Goal: Task Accomplishment & Management: Manage account settings

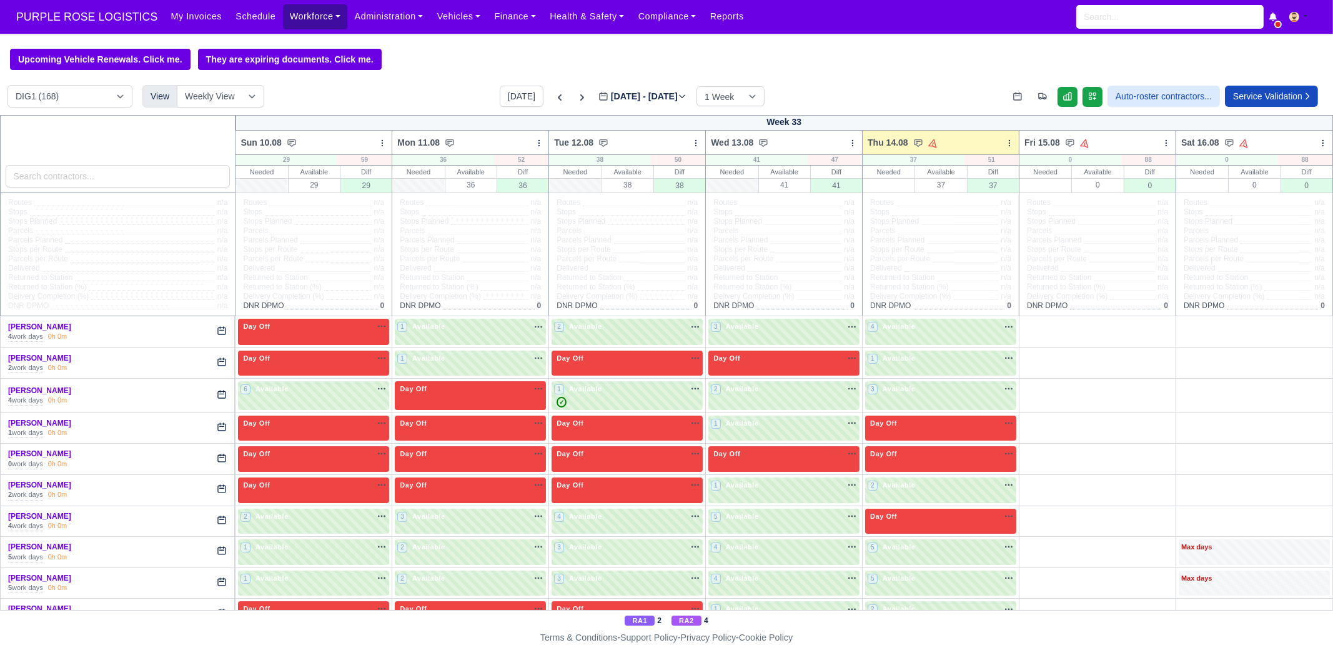
drag, startPoint x: 293, startPoint y: 17, endPoint x: 294, endPoint y: 34, distance: 16.9
click at [294, 17] on link "Workforce" at bounding box center [315, 16] width 65 height 24
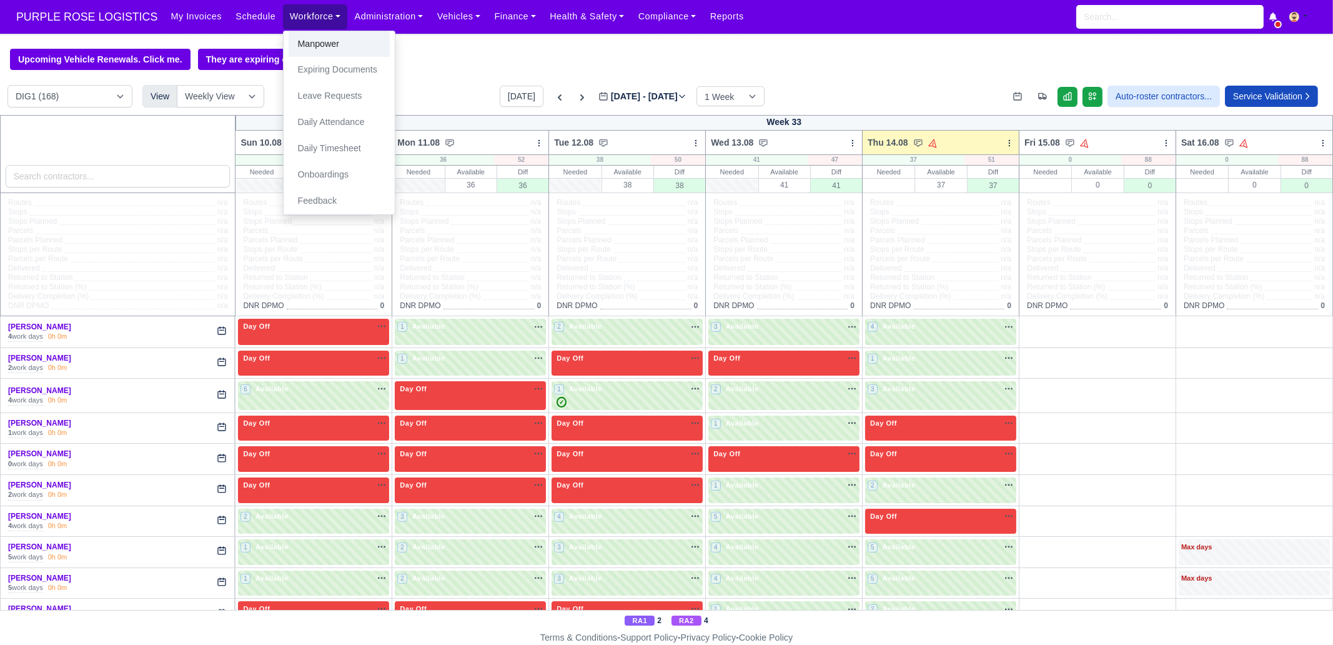
click at [294, 46] on link "Manpower" at bounding box center [339, 44] width 101 height 26
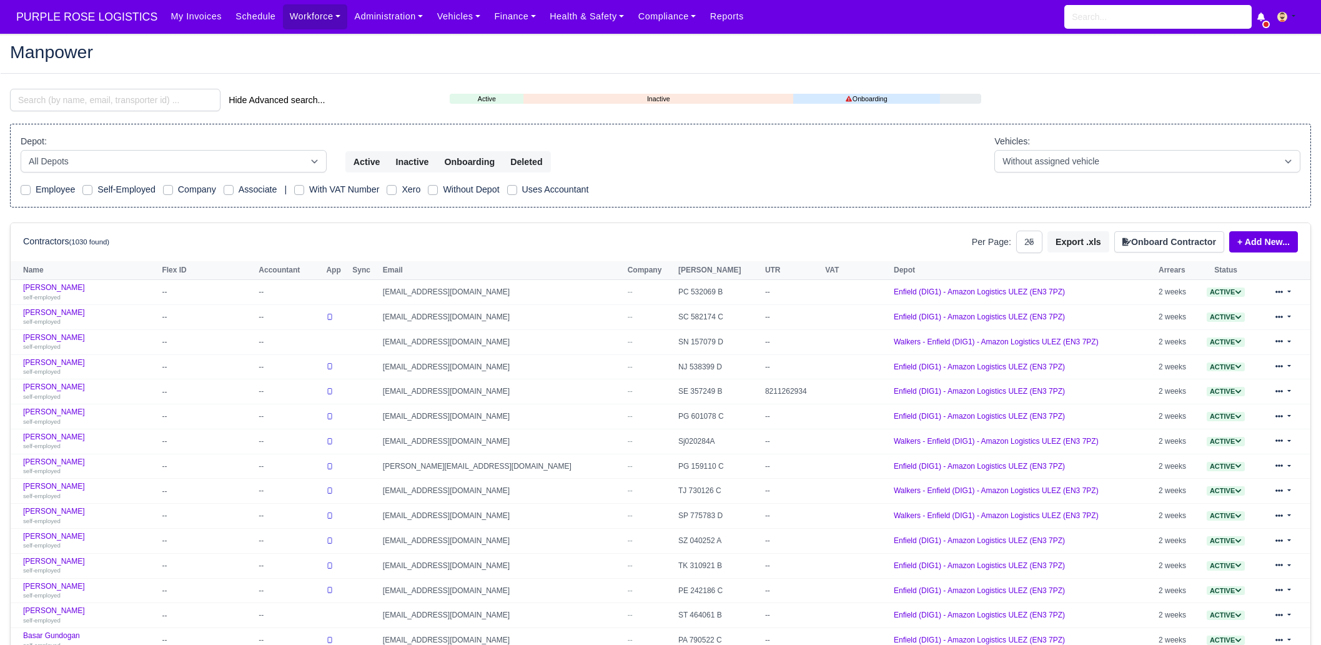
select select "25"
click at [102, 107] on input "search" at bounding box center [115, 100] width 211 height 22
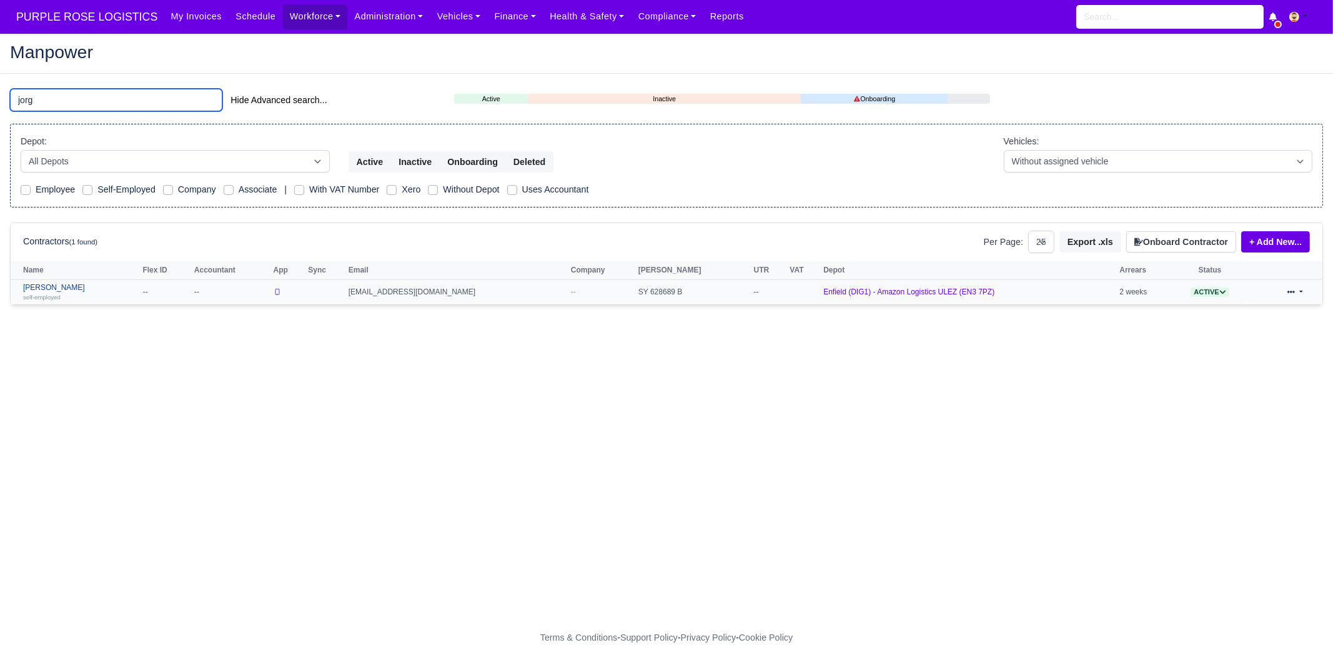
type input "jorg"
click at [81, 285] on link "Jorge andres Robayo mesa self-employed" at bounding box center [79, 292] width 113 height 18
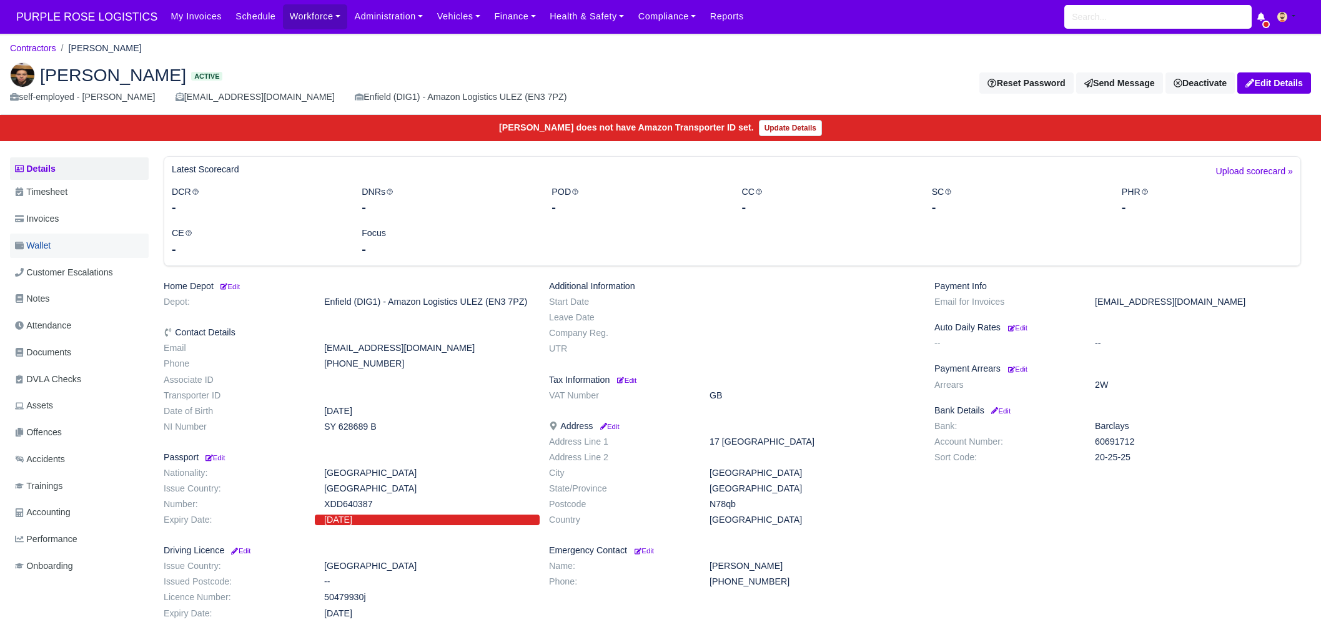
click at [103, 246] on link "Wallet" at bounding box center [79, 246] width 139 height 24
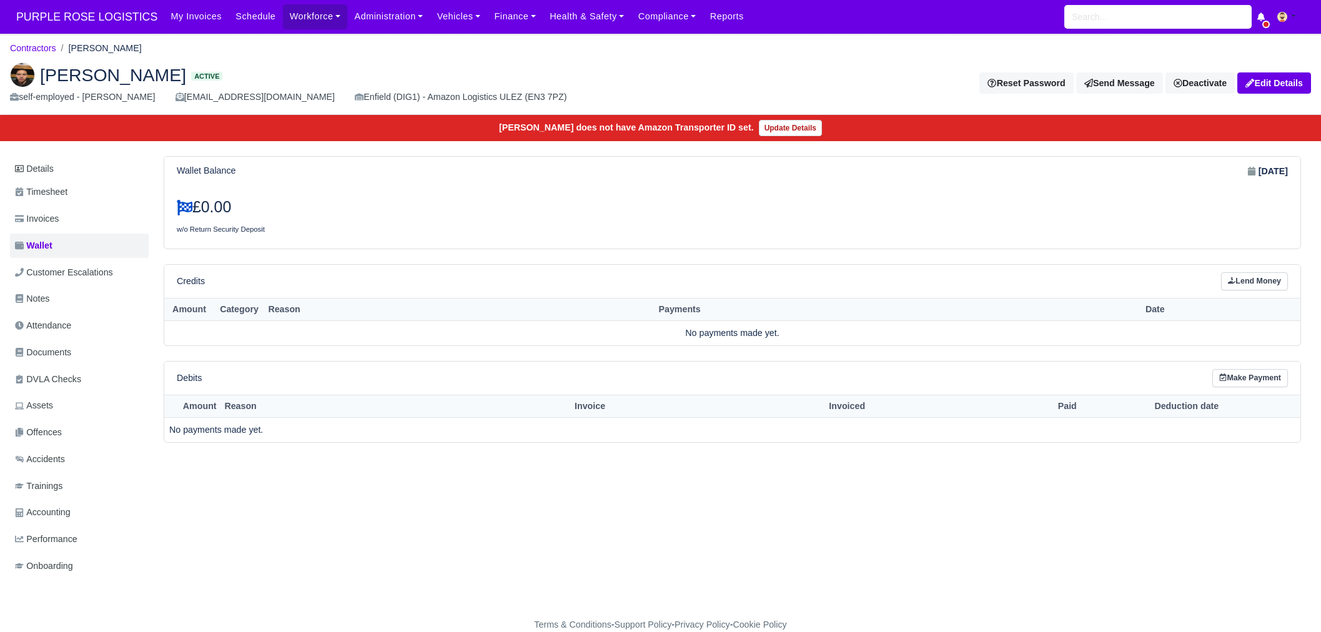
click at [94, 221] on link "Invoices" at bounding box center [79, 219] width 139 height 24
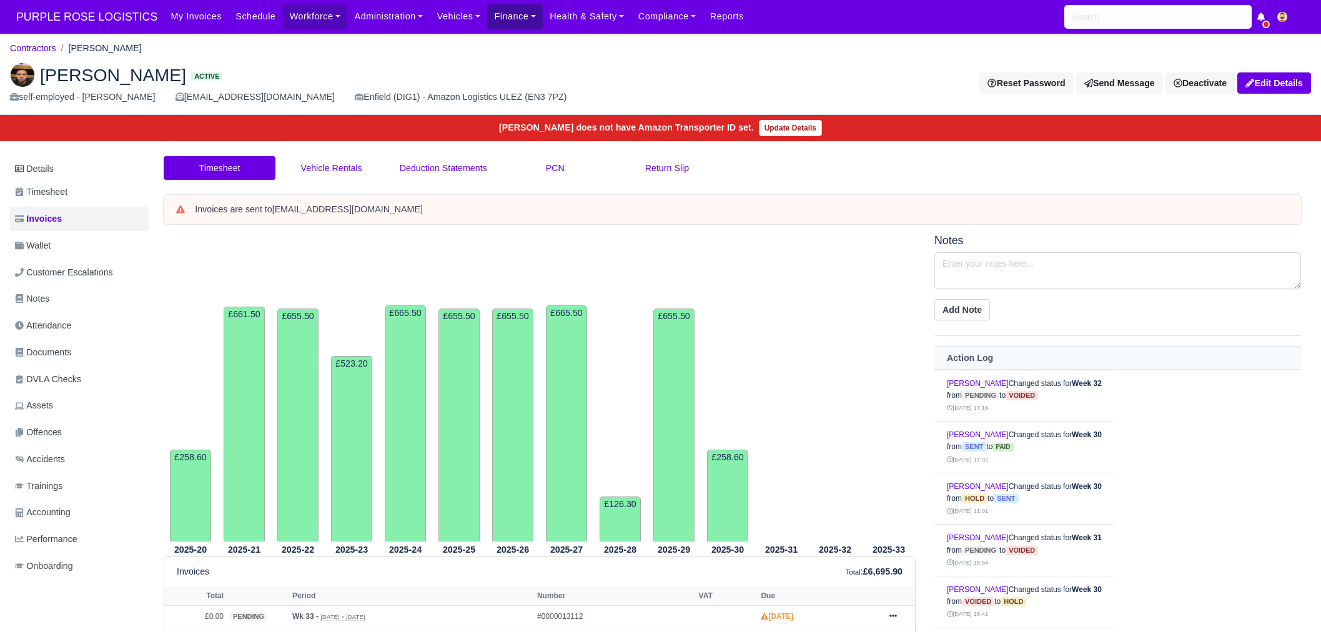
click at [515, 13] on link "Finance" at bounding box center [515, 16] width 56 height 24
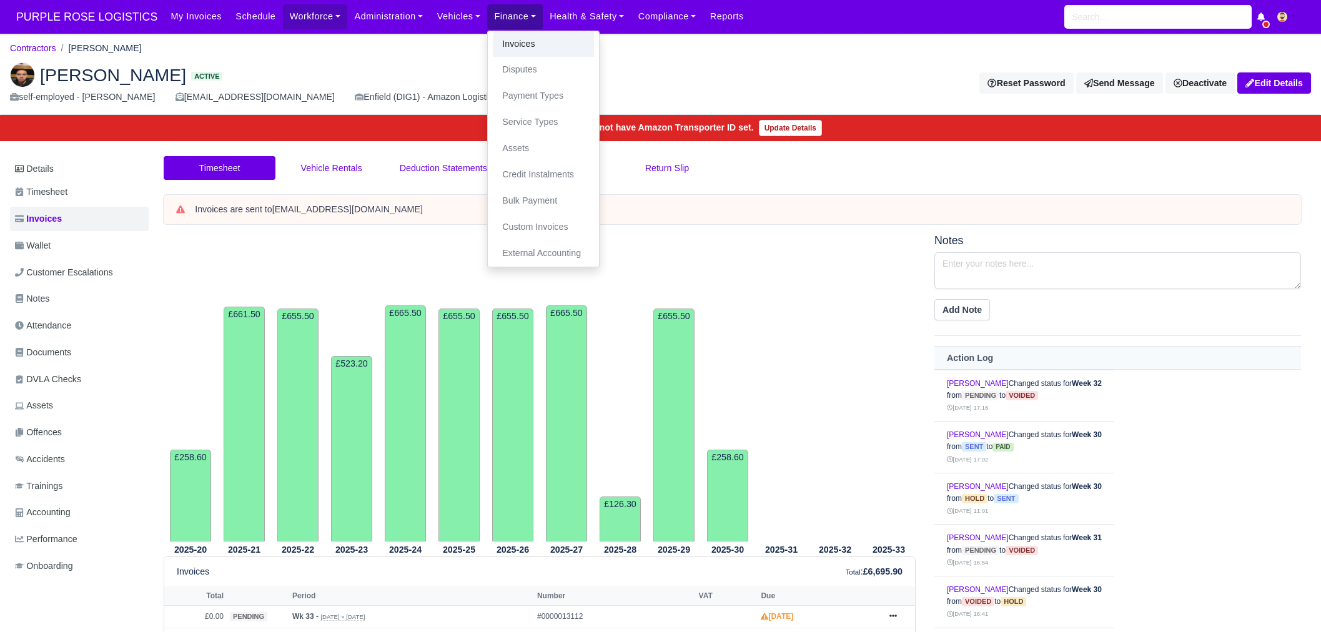
click at [520, 51] on link "Invoices" at bounding box center [543, 44] width 101 height 26
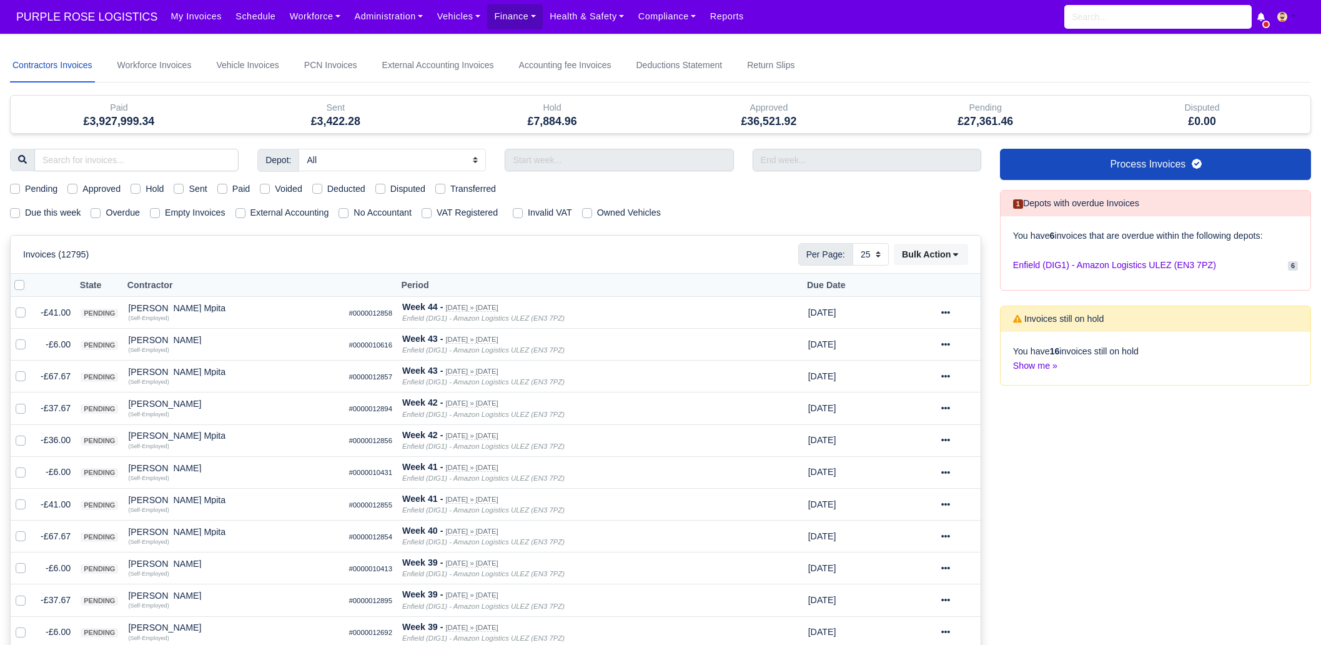
select select "25"
click at [149, 192] on label "Hold" at bounding box center [155, 189] width 18 height 14
click at [141, 192] on input "Hold" at bounding box center [136, 187] width 10 height 10
checkbox input "true"
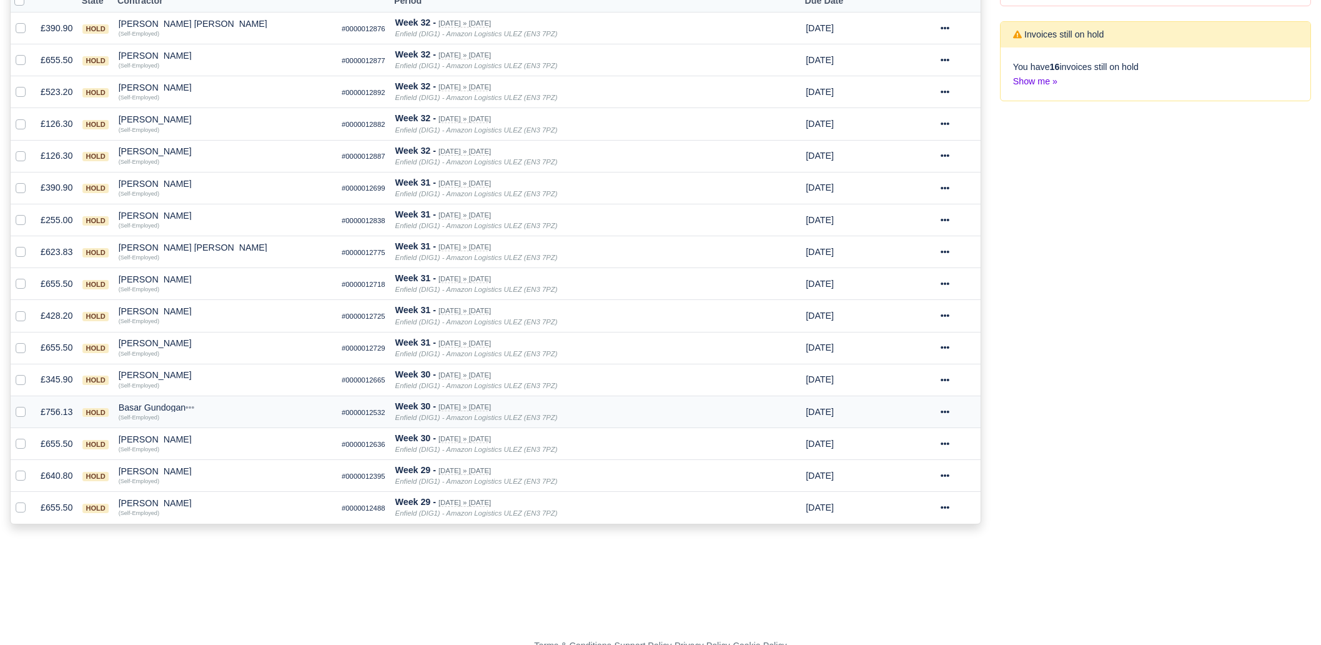
scroll to position [289, 0]
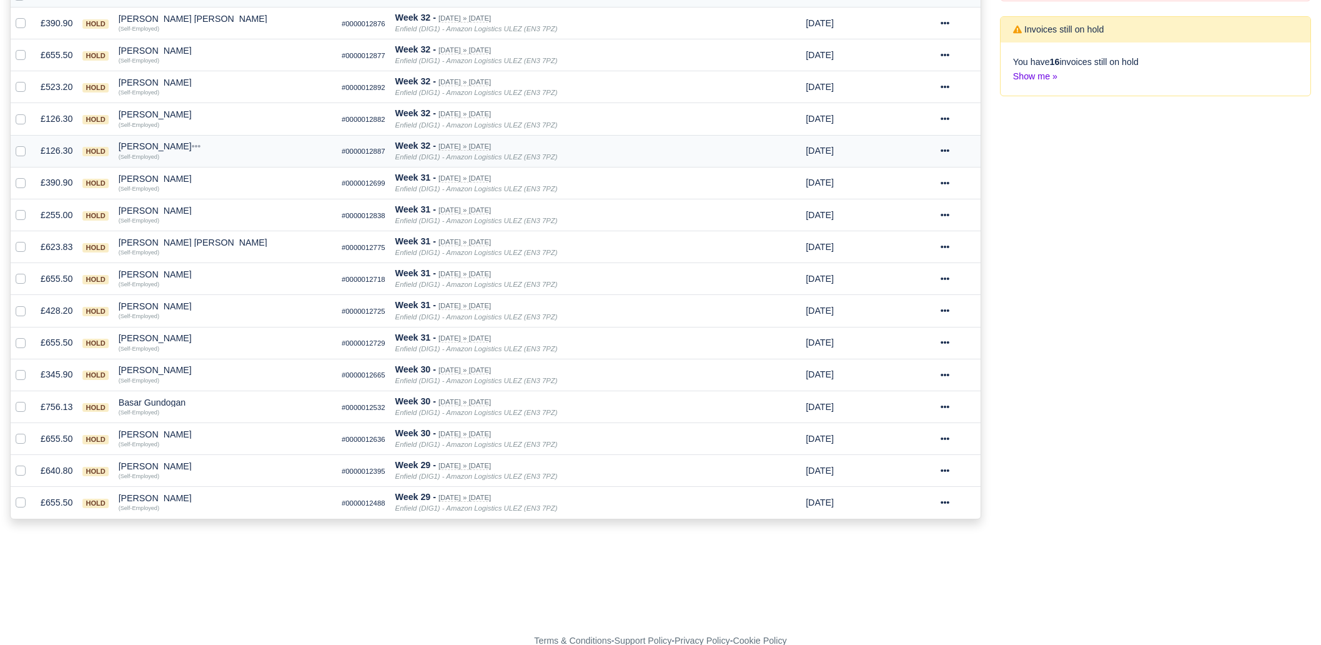
click at [202, 145] on div "[PERSON_NAME]" at bounding box center [225, 146] width 213 height 9
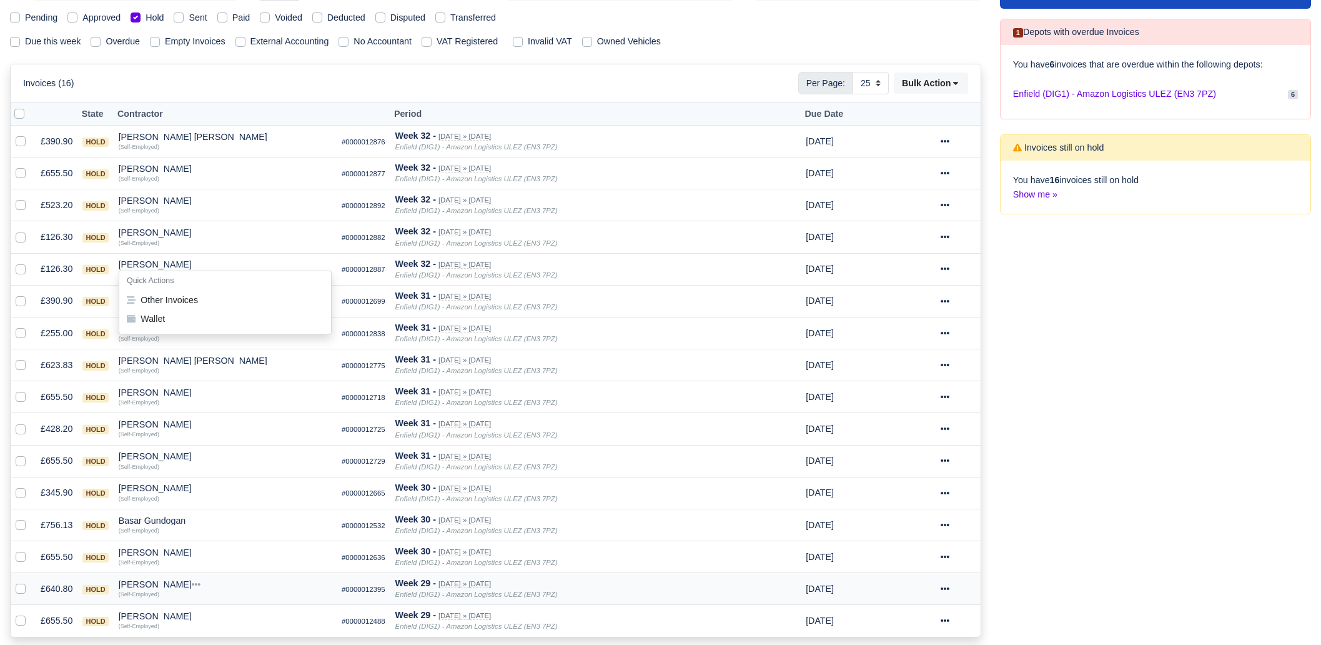
scroll to position [0, 0]
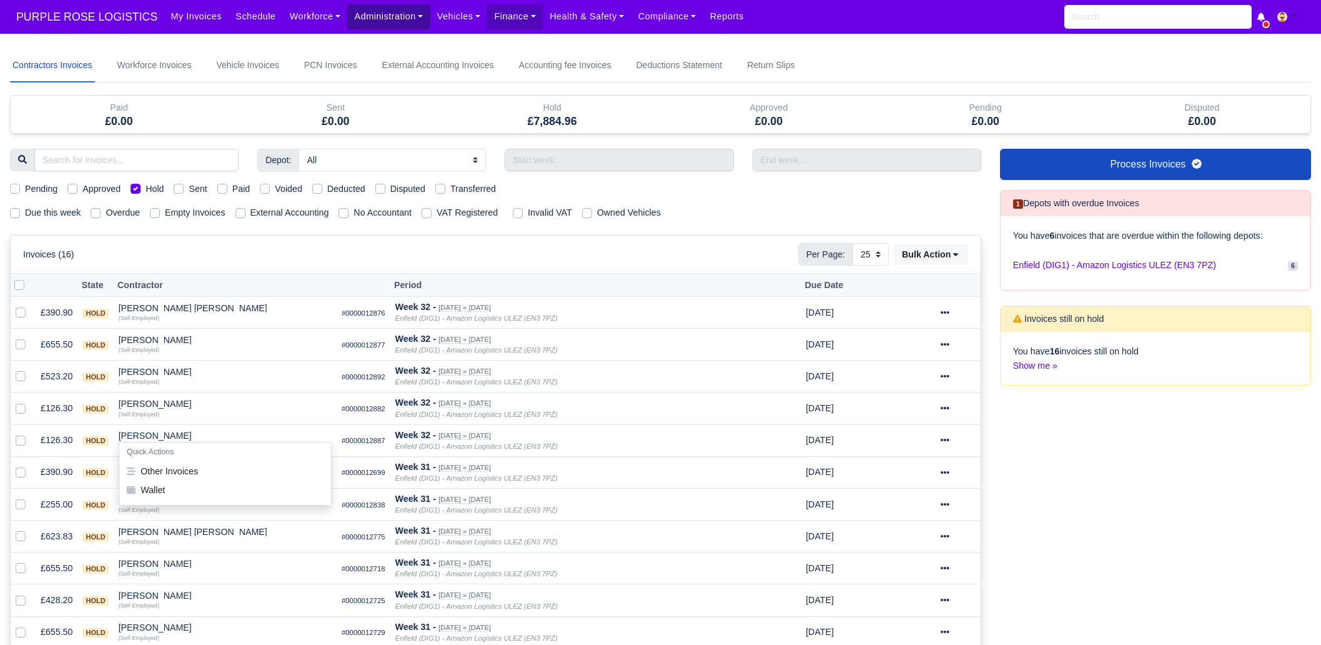
click at [352, 24] on link "Administration" at bounding box center [388, 16] width 82 height 24
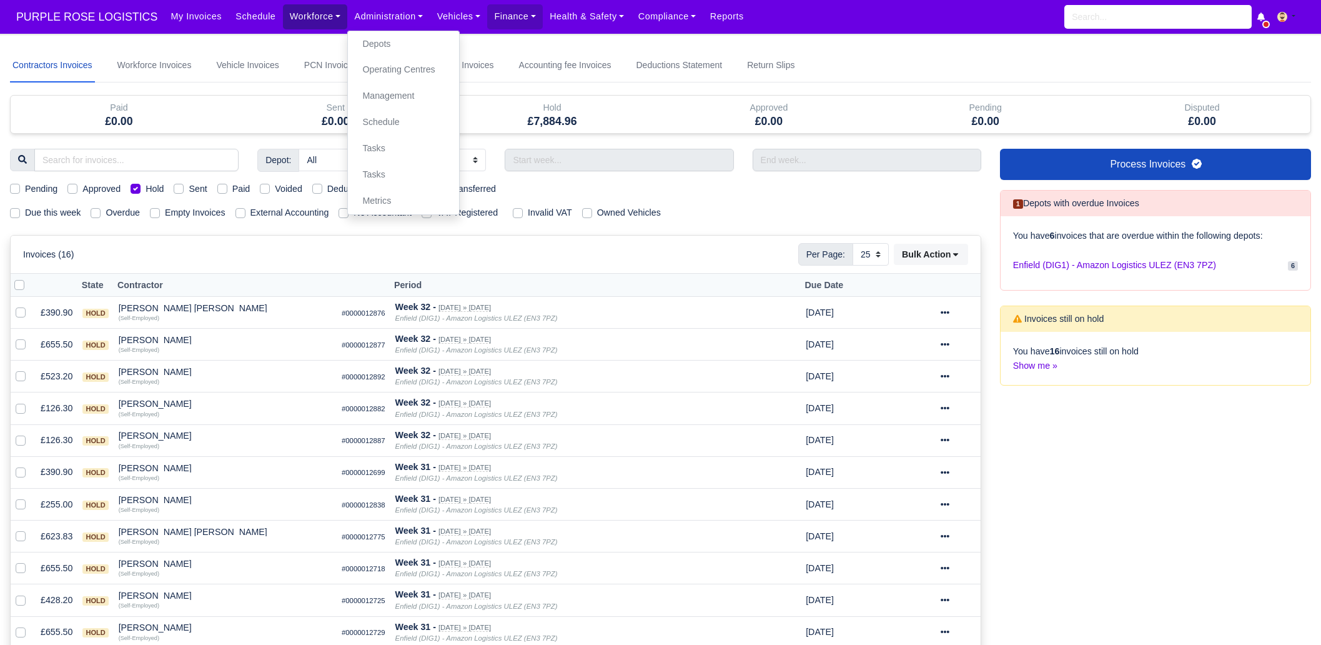
click at [299, 23] on link "Workforce" at bounding box center [315, 16] width 65 height 24
click at [302, 42] on link "Manpower" at bounding box center [339, 44] width 101 height 26
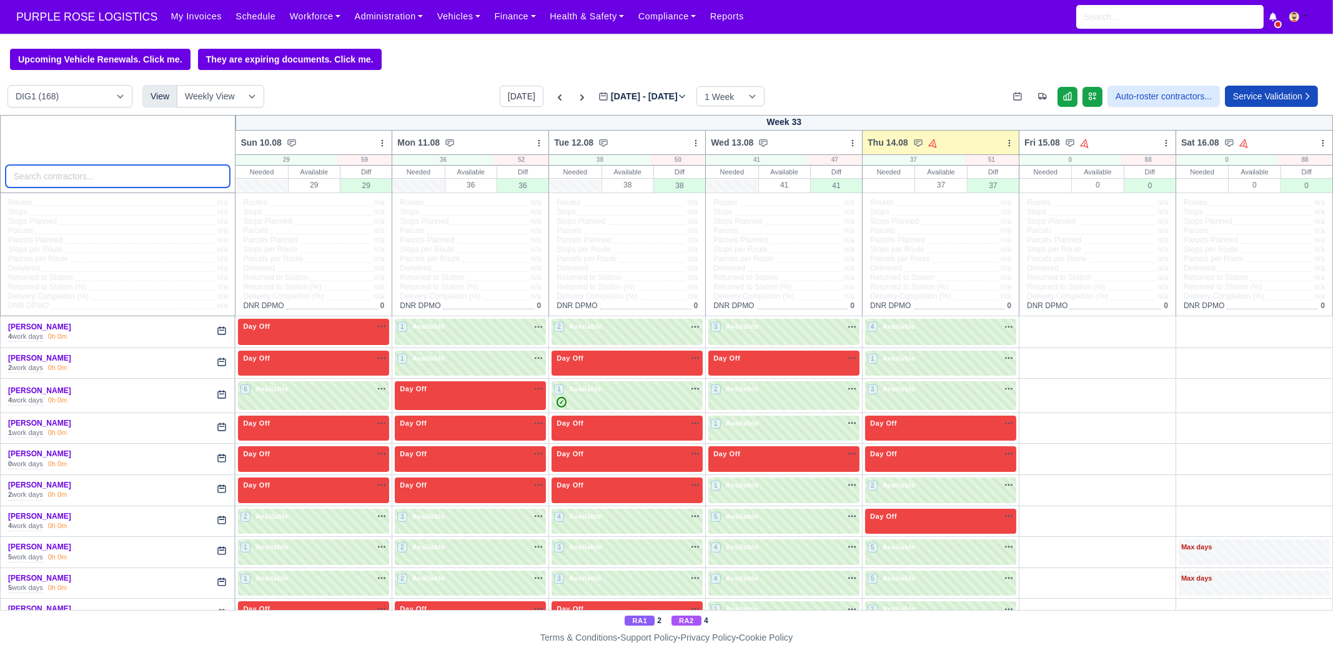
click at [126, 175] on input "search" at bounding box center [118, 176] width 225 height 22
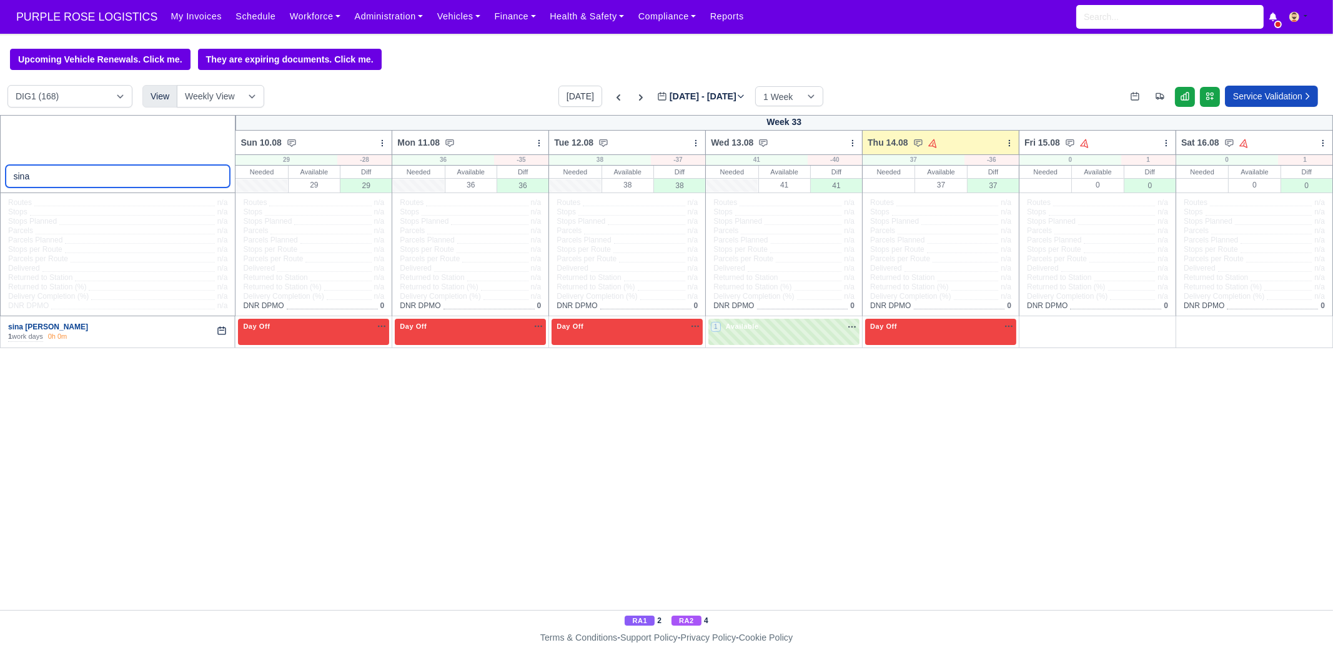
type input "sina"
click at [33, 328] on link "sina [PERSON_NAME]" at bounding box center [48, 326] width 80 height 9
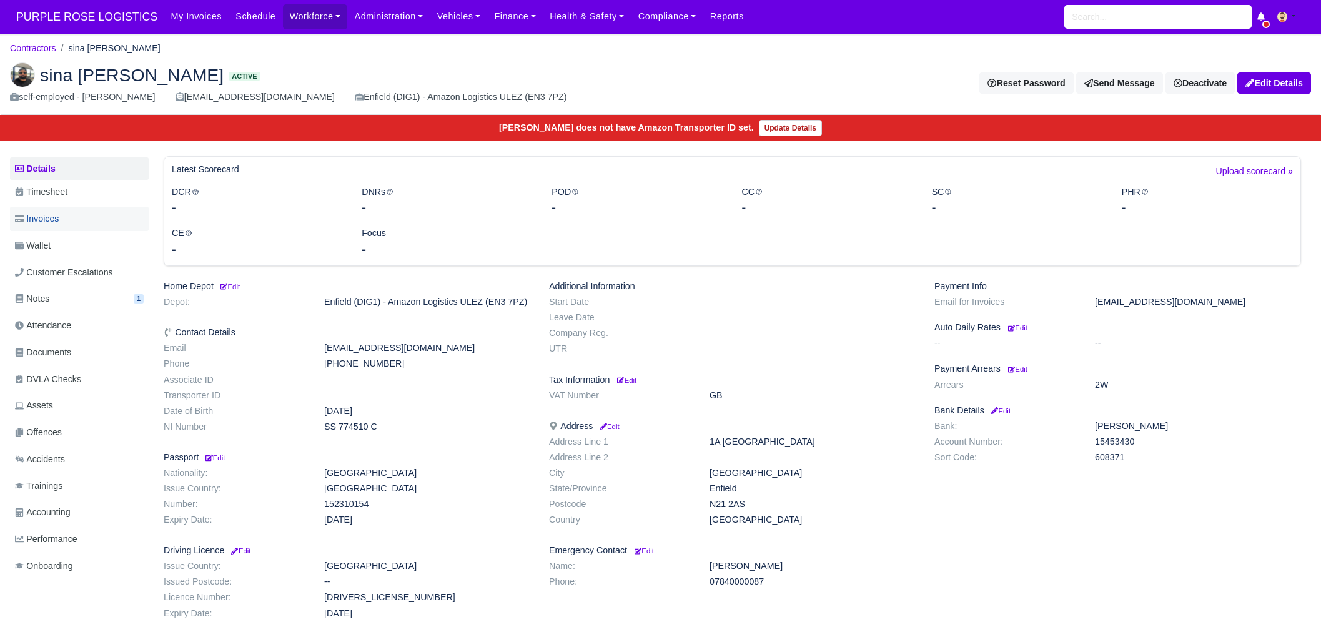
click at [78, 224] on link "Invoices" at bounding box center [79, 219] width 139 height 24
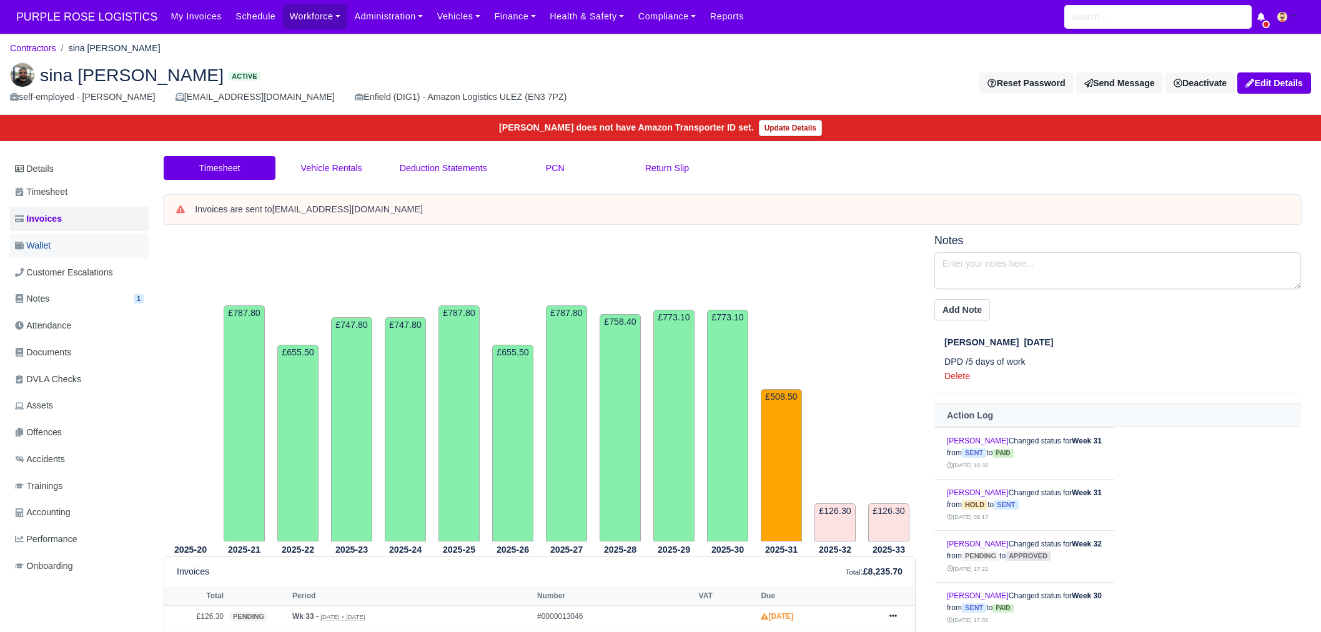
click at [77, 255] on link "Wallet" at bounding box center [79, 246] width 139 height 24
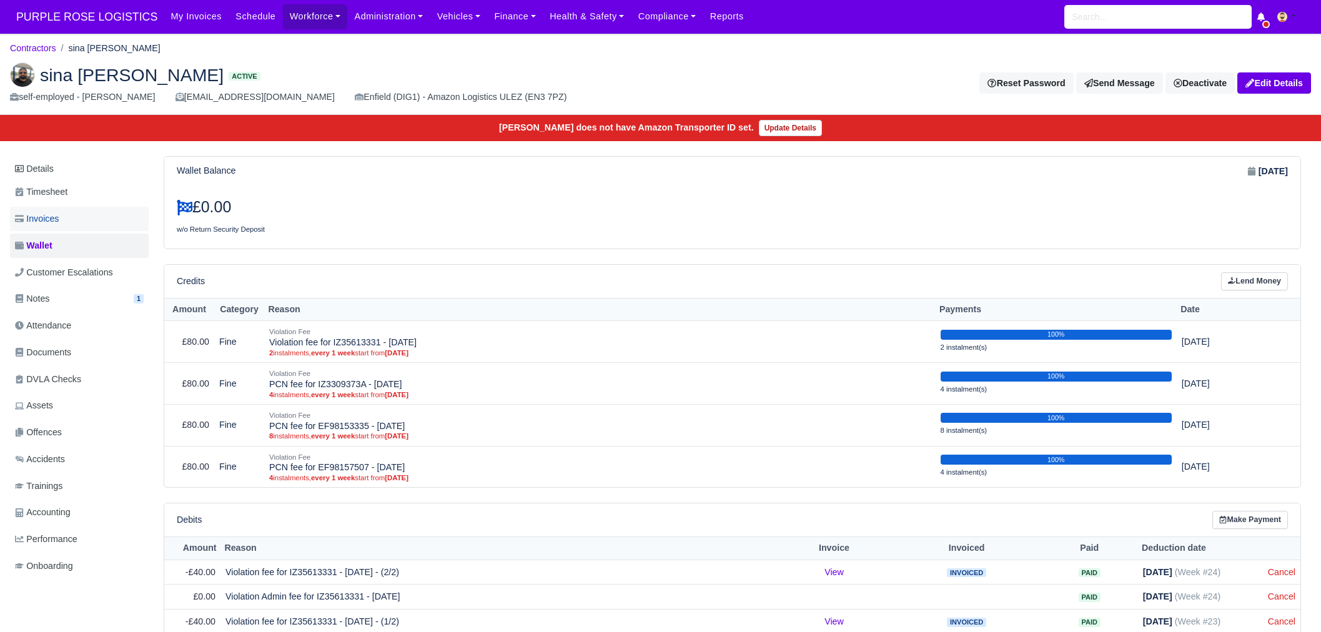
click at [80, 207] on link "Invoices" at bounding box center [79, 219] width 139 height 24
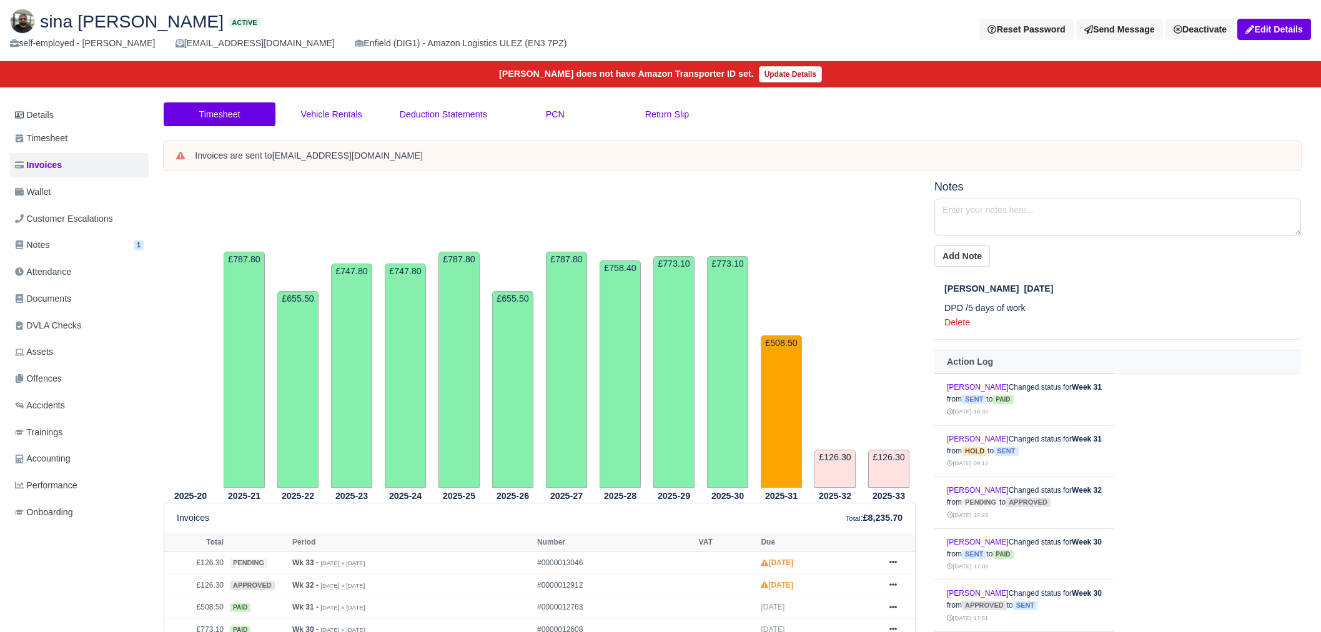
scroll to position [312, 0]
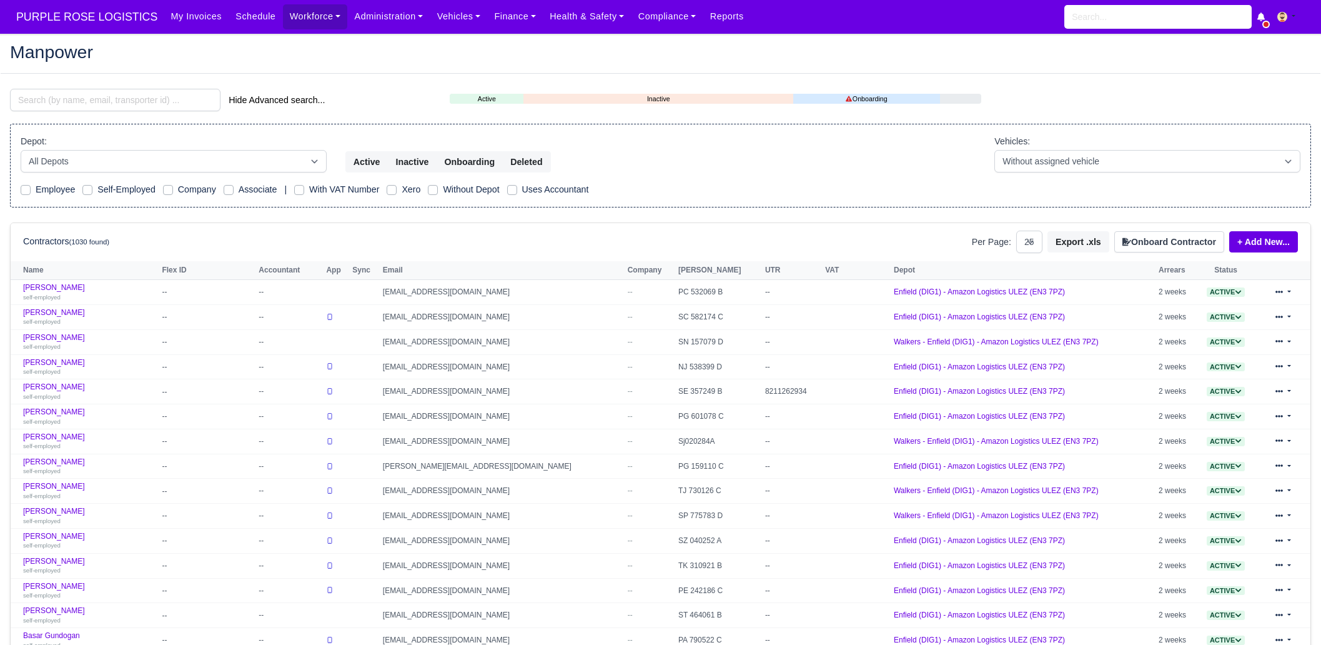
select select "25"
click at [219, 148] on div "Depot: All Depots DHP1 Enfield (DIG1) - Amazon Logistics ULEZ (EN3 7PZ) Harlow …" at bounding box center [174, 153] width 306 height 38
drag, startPoint x: 118, startPoint y: 74, endPoint x: 123, endPoint y: 86, distance: 12.9
click at [118, 76] on main "Manpower Hide Advanced search... Active Inactive Onboarding Depot: All Depots" at bounding box center [660, 506] width 1321 height 915
click at [128, 101] on input "search" at bounding box center [115, 100] width 211 height 22
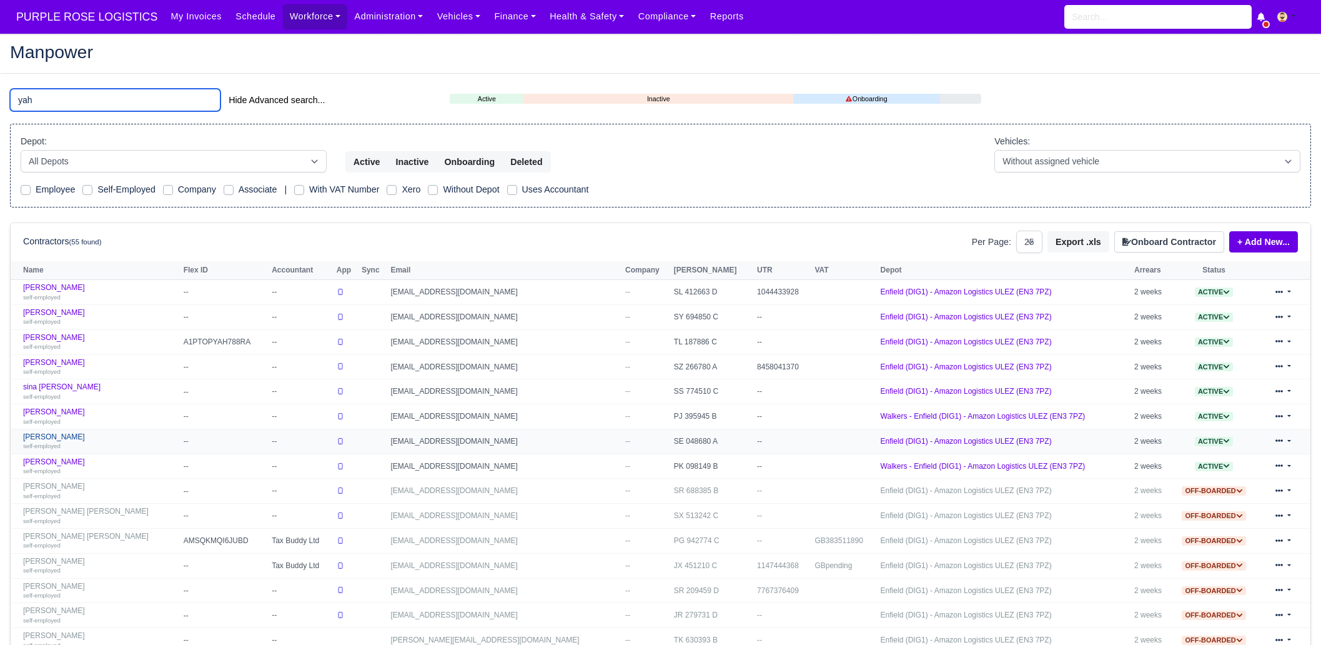
type input "yah"
click at [83, 444] on div "self-employed" at bounding box center [100, 445] width 154 height 9
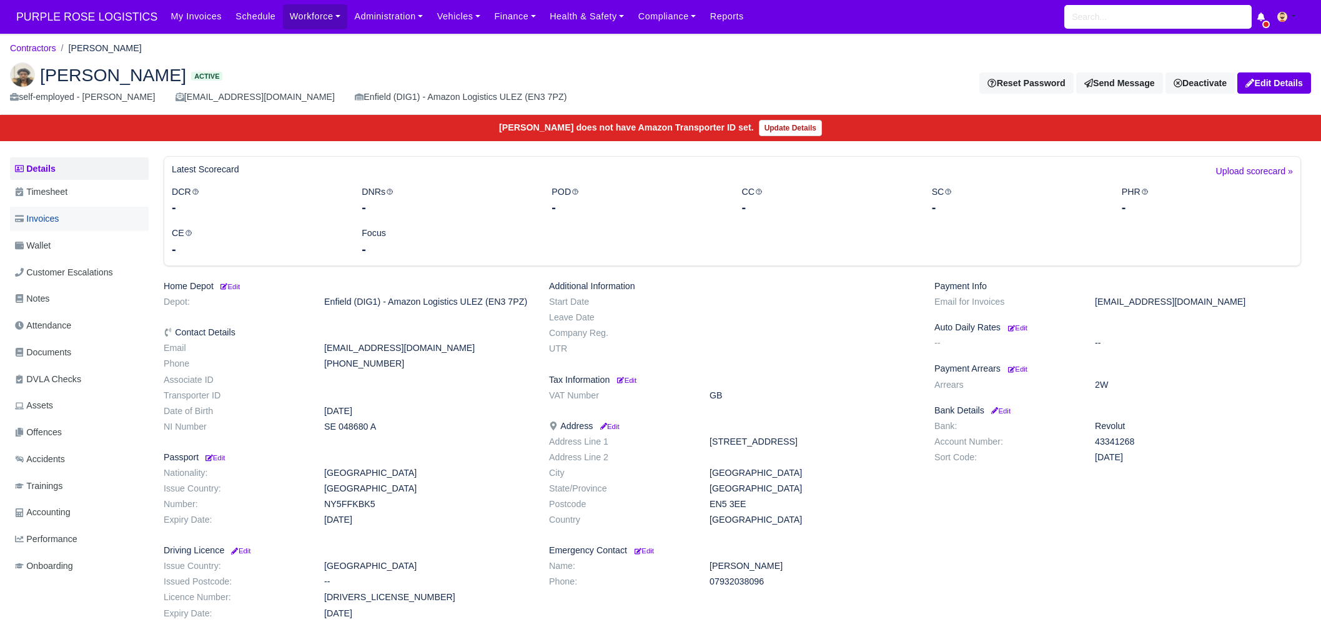
click at [75, 224] on link "Invoices" at bounding box center [79, 219] width 139 height 24
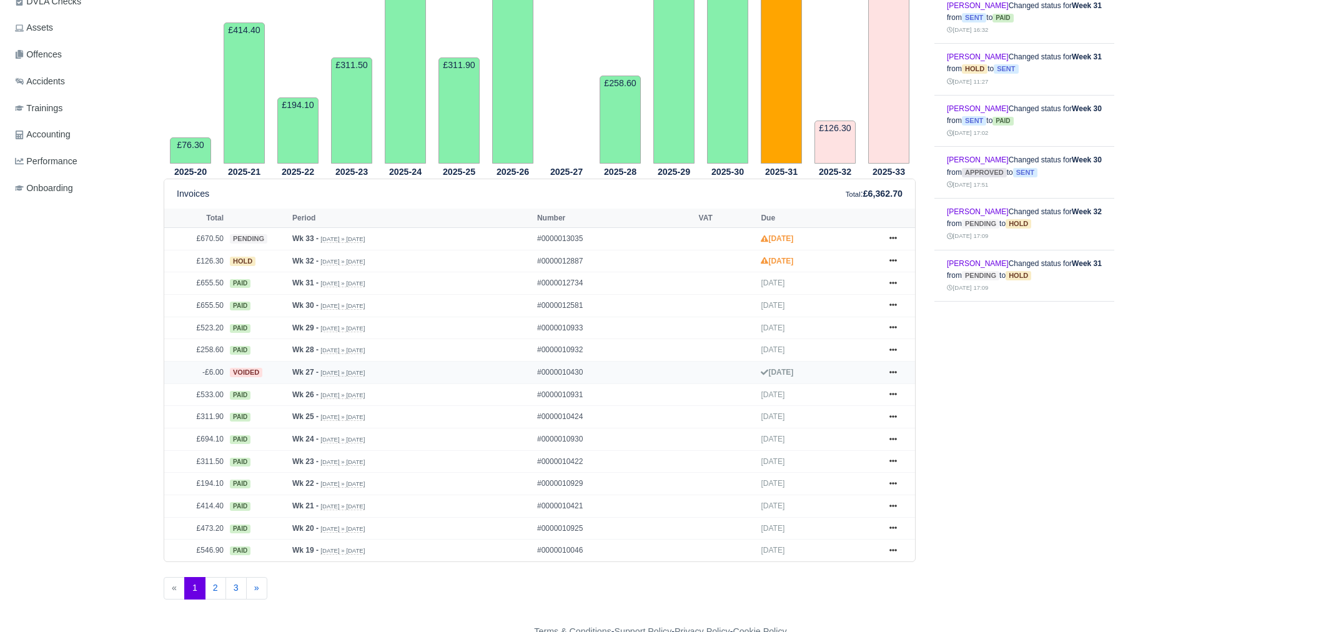
scroll to position [379, 0]
click at [893, 260] on icon at bounding box center [893, 260] width 7 height 2
click at [1025, 403] on div "Notes Add Note Action Log [PERSON_NAME] Changed status for Week 31 from sent to…" at bounding box center [1117, 240] width 385 height 768
click at [900, 260] on link at bounding box center [893, 261] width 19 height 16
click at [852, 313] on link "Approve" at bounding box center [846, 310] width 111 height 26
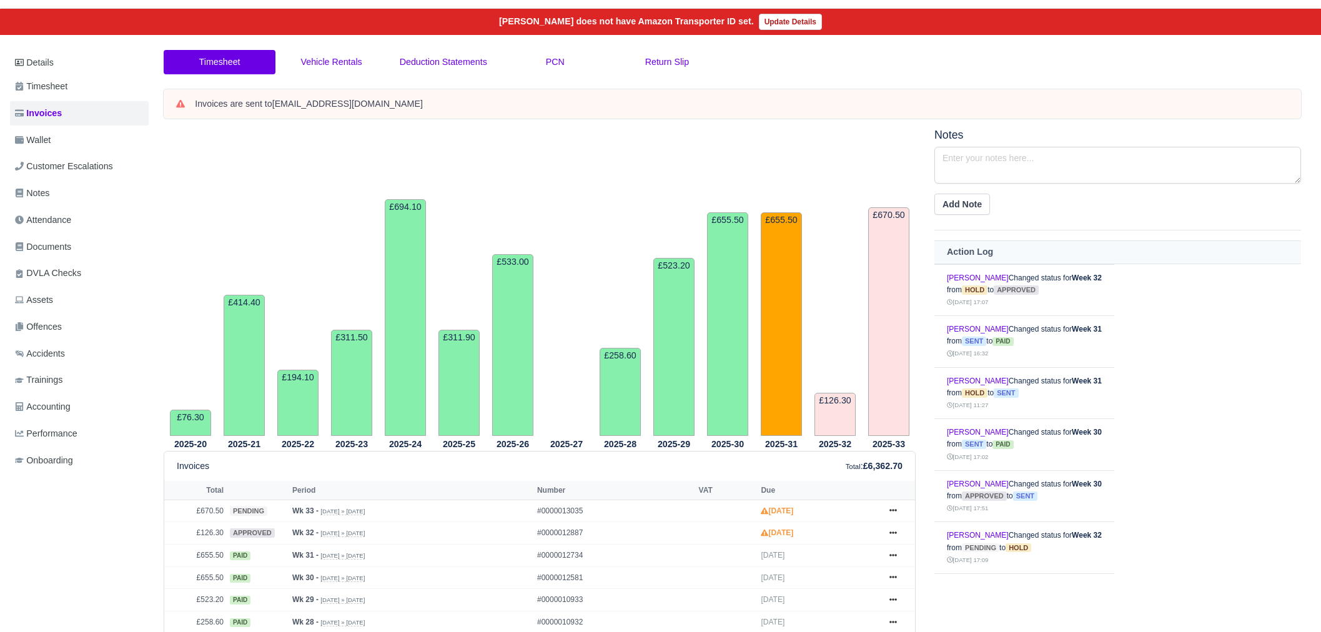
scroll to position [390, 0]
